Goal: Transaction & Acquisition: Purchase product/service

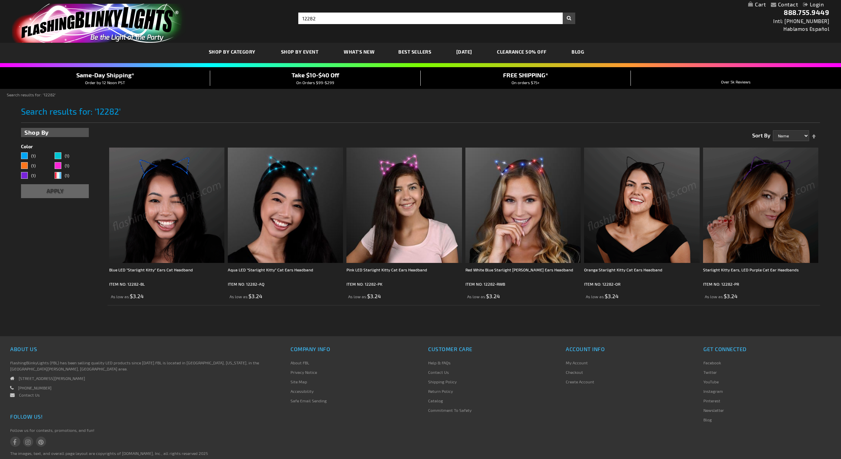
click at [655, 205] on img at bounding box center [641, 204] width 115 height 115
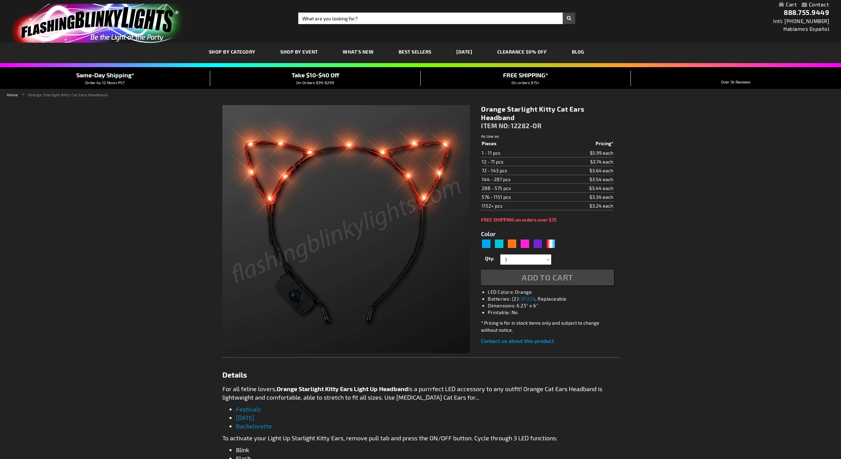
type input "5637"
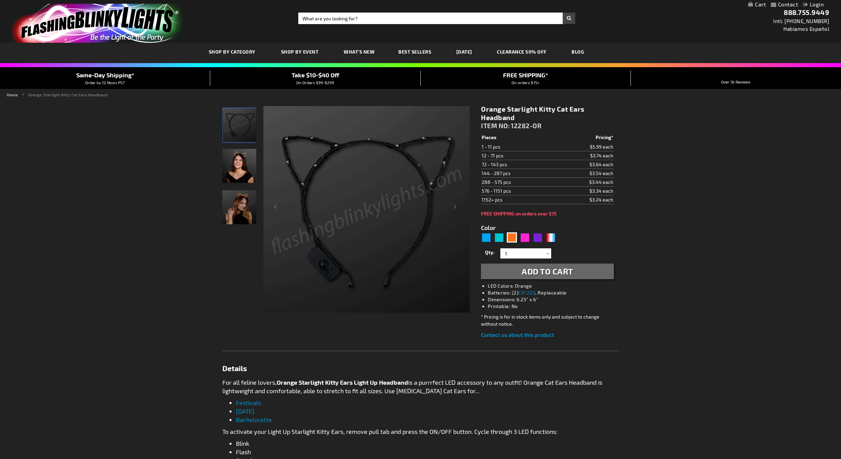
click at [228, 212] on img "Female wearing Orange LED Starlight Cat Ear Headband" at bounding box center [239, 207] width 34 height 34
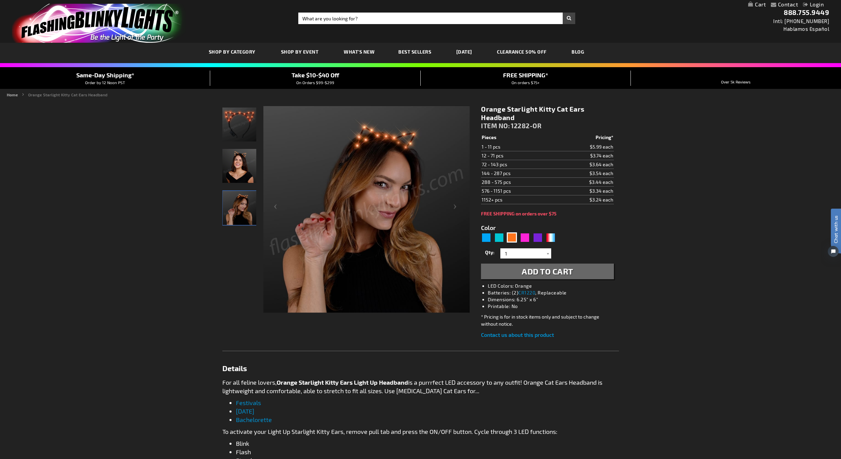
click at [236, 164] on img "Woman wearing Orange LED Starlight Cat Ear Headband" at bounding box center [239, 166] width 34 height 34
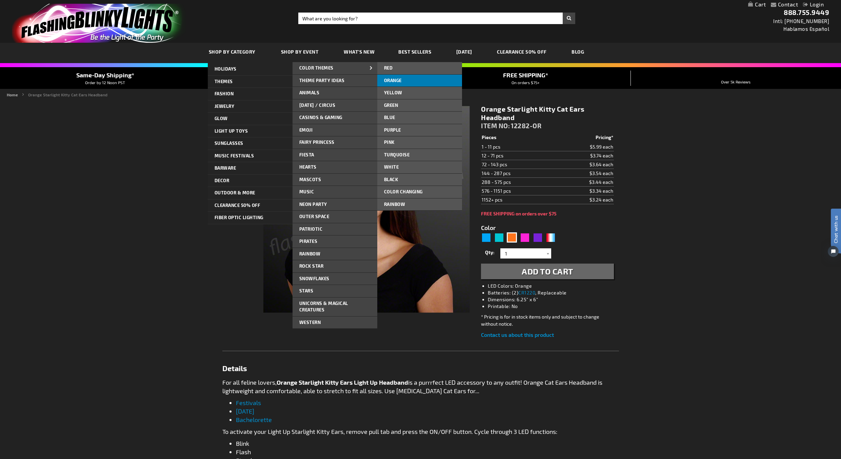
click at [411, 78] on link "Orange" at bounding box center [419, 81] width 85 height 12
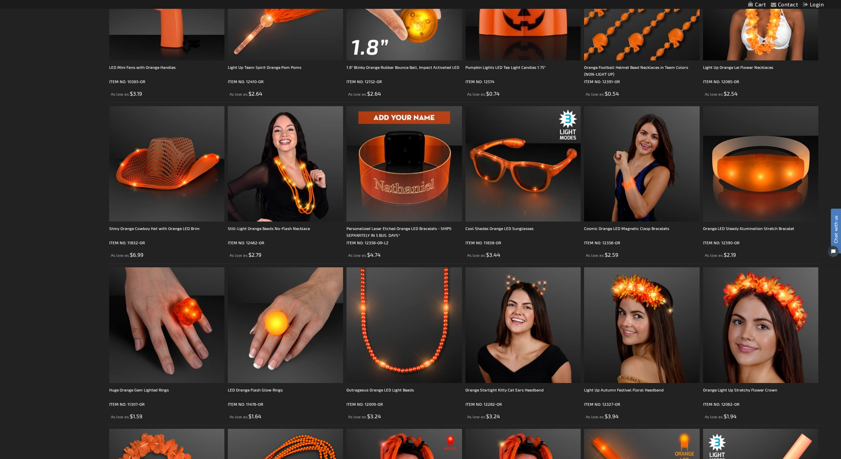
scroll to position [407, 0]
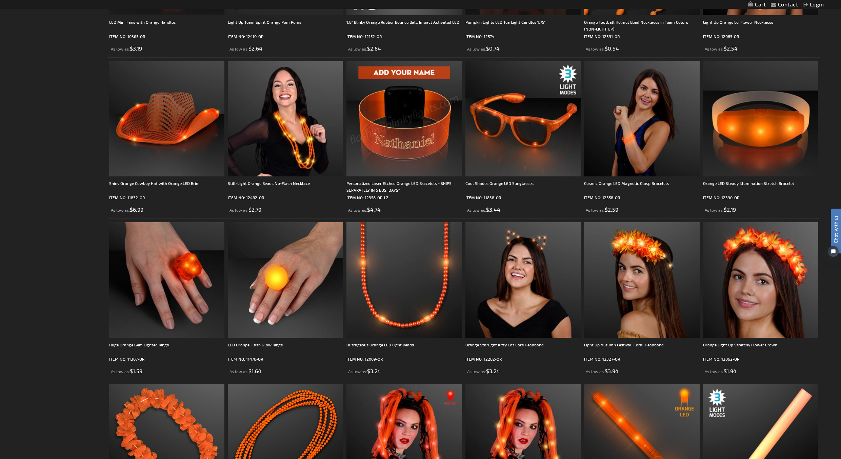
drag, startPoint x: 426, startPoint y: 65, endPoint x: 828, endPoint y: 350, distance: 492.2
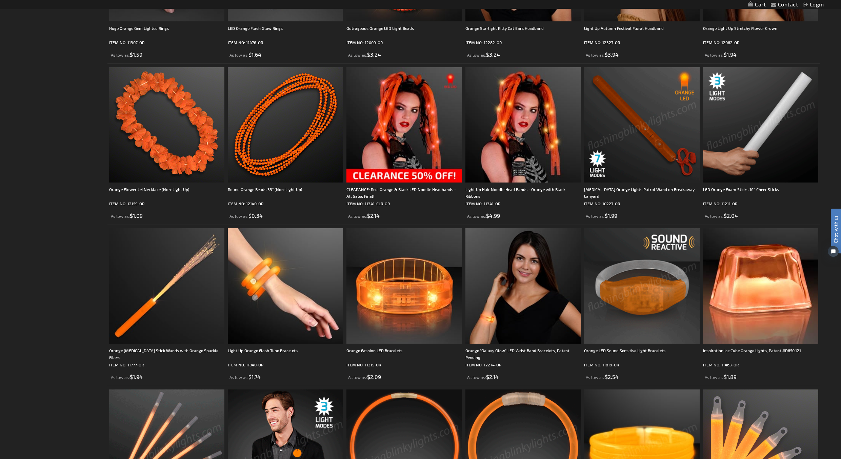
scroll to position [452, 0]
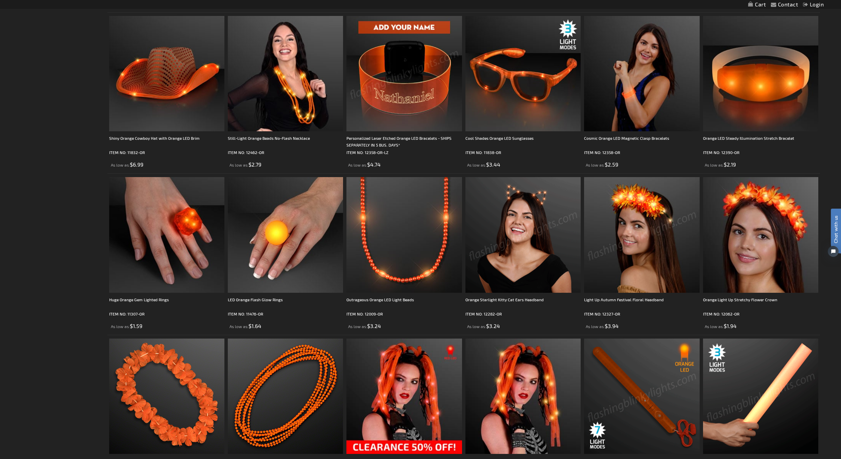
click at [509, 251] on img at bounding box center [523, 234] width 115 height 115
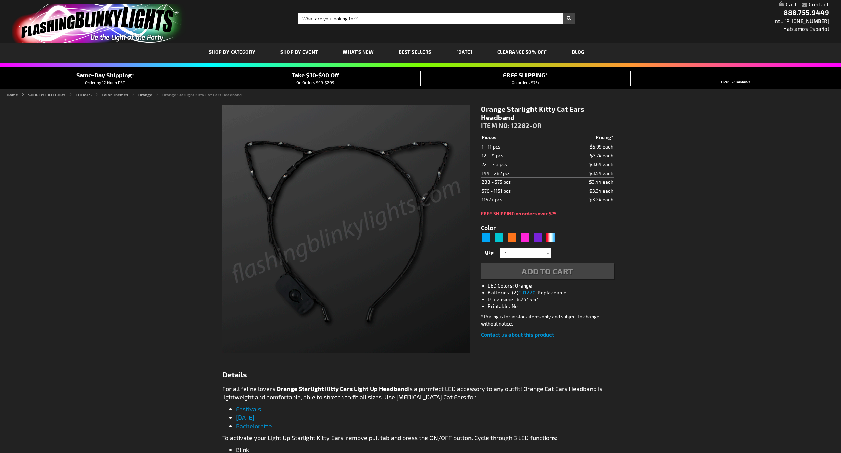
type input "5637"
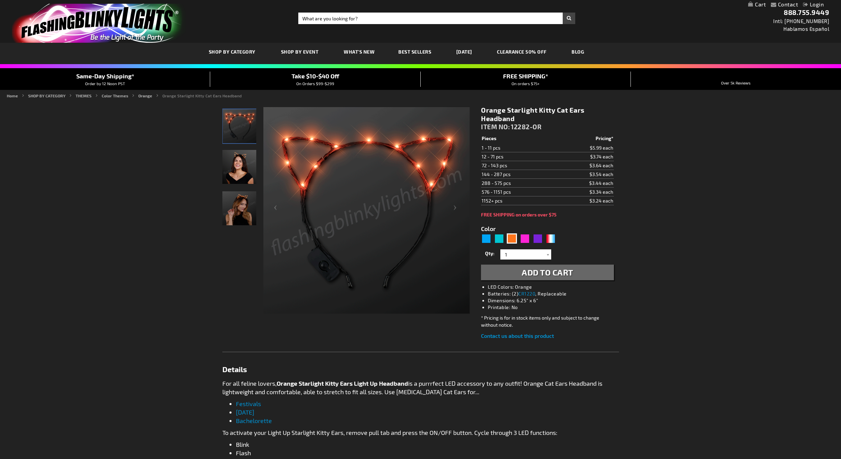
click at [240, 173] on img "Woman wearing Orange LED Starlight Cat Ear Headband" at bounding box center [239, 167] width 34 height 34
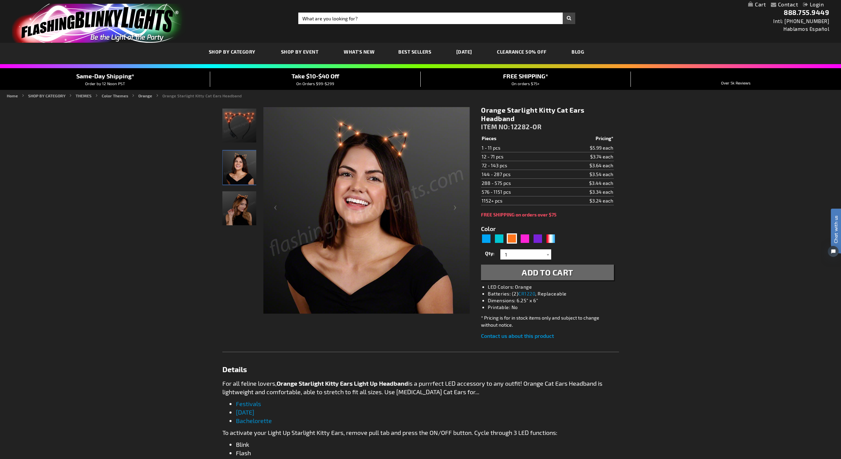
click at [240, 209] on img "Female wearing Orange LED Starlight Cat Ear Headband" at bounding box center [239, 208] width 34 height 34
